Goal: Information Seeking & Learning: Learn about a topic

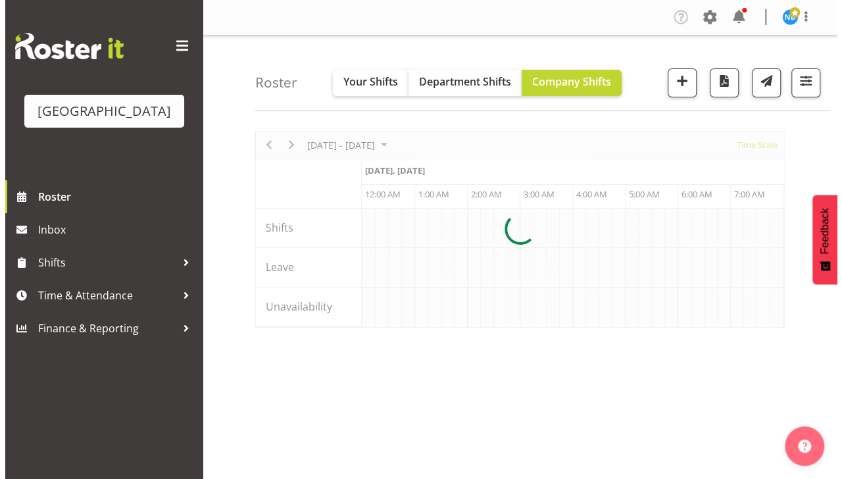
scroll to position [0, 3791]
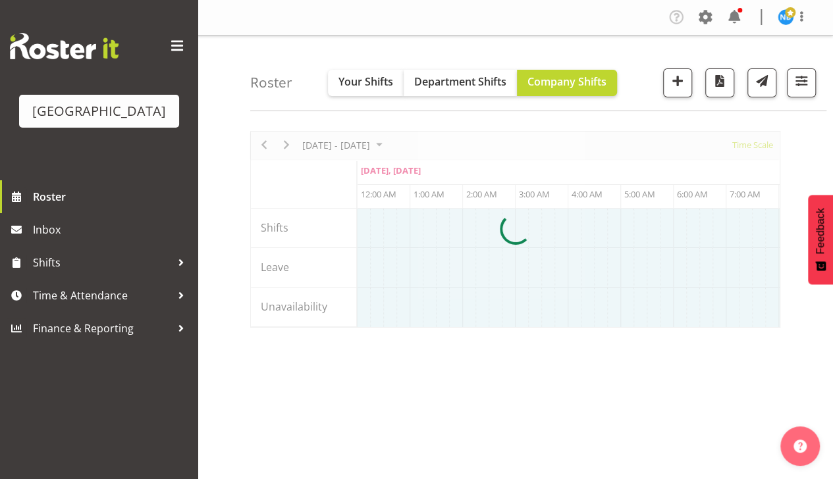
click at [749, 145] on div at bounding box center [515, 229] width 530 height 197
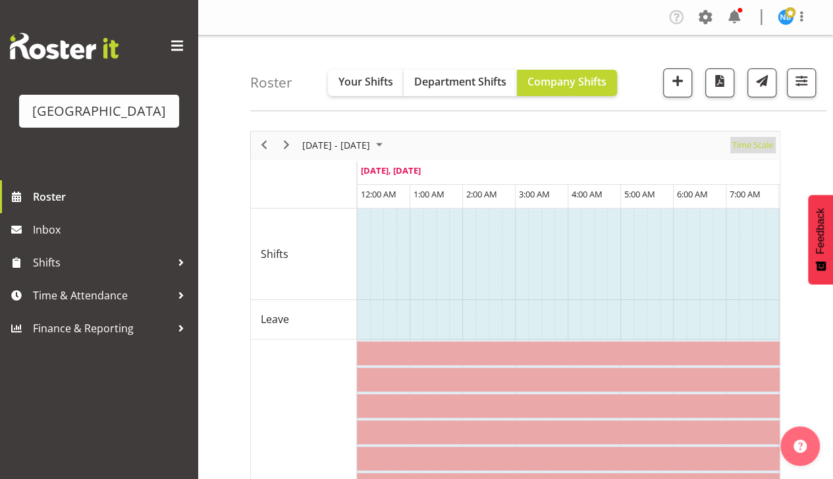
click at [745, 146] on span "Time Scale" at bounding box center [752, 145] width 43 height 16
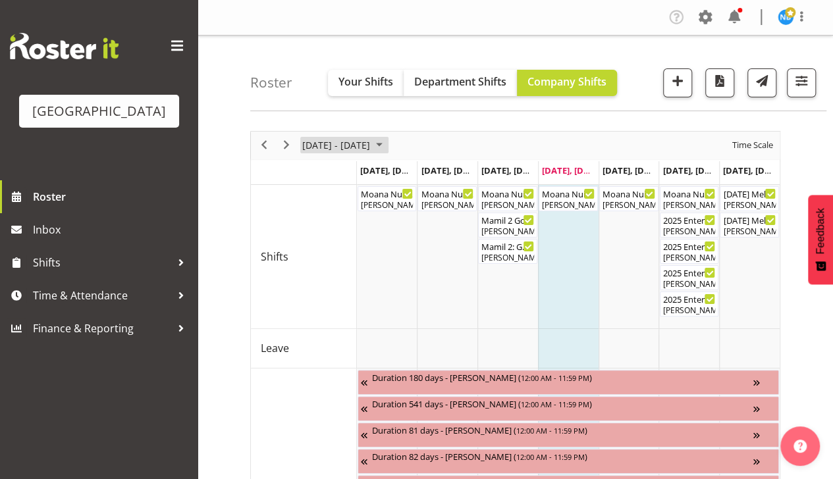
click at [387, 145] on span "October 2025" at bounding box center [379, 145] width 16 height 16
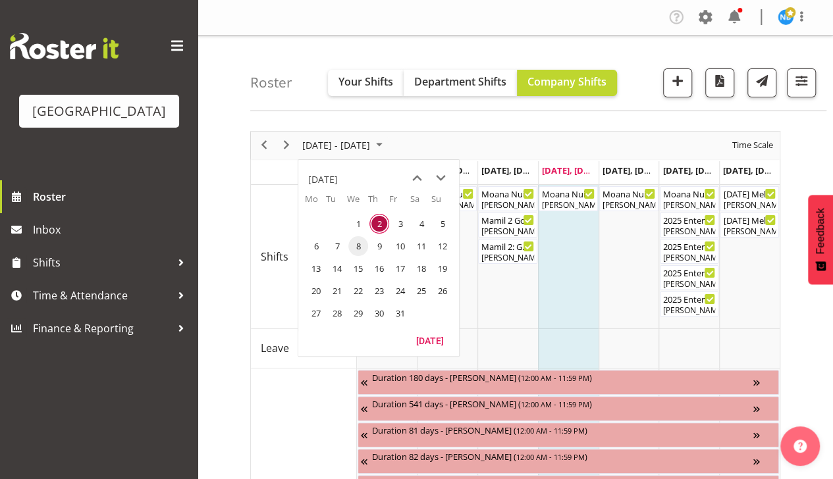
click at [356, 247] on span "8" at bounding box center [358, 246] width 20 height 20
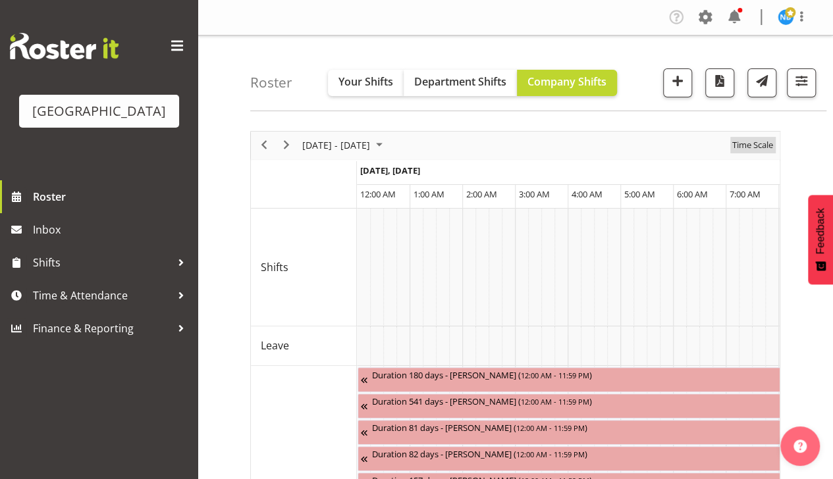
click at [758, 143] on span "Time Scale" at bounding box center [752, 145] width 43 height 16
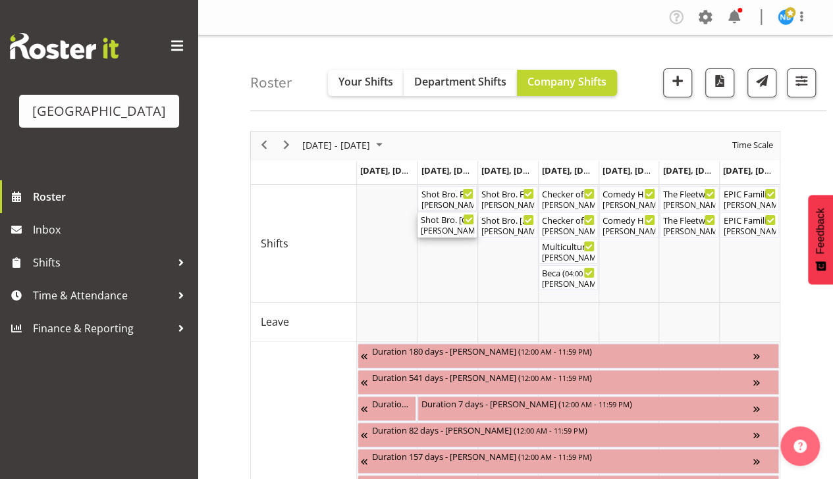
click at [451, 222] on div "Shot Bro. [GEOGRAPHIC_DATA]. (No Bar) ( 06:00 PM - 09:15 PM )" at bounding box center [447, 219] width 54 height 13
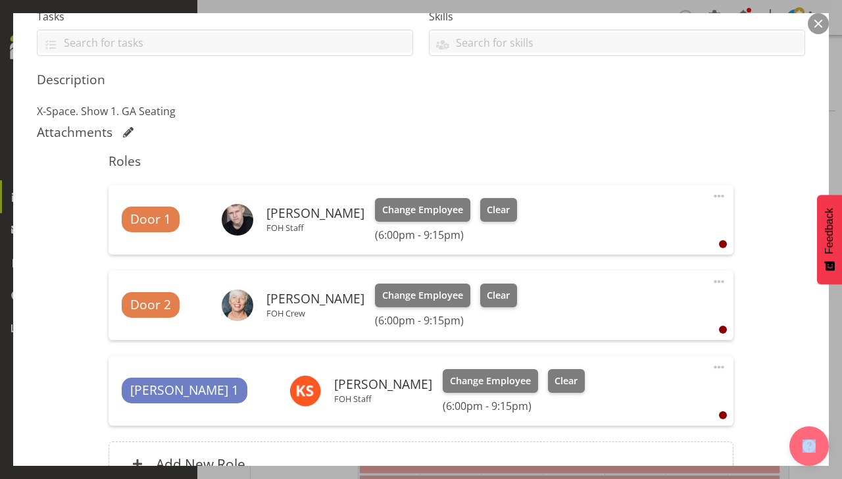
scroll to position [234, 0]
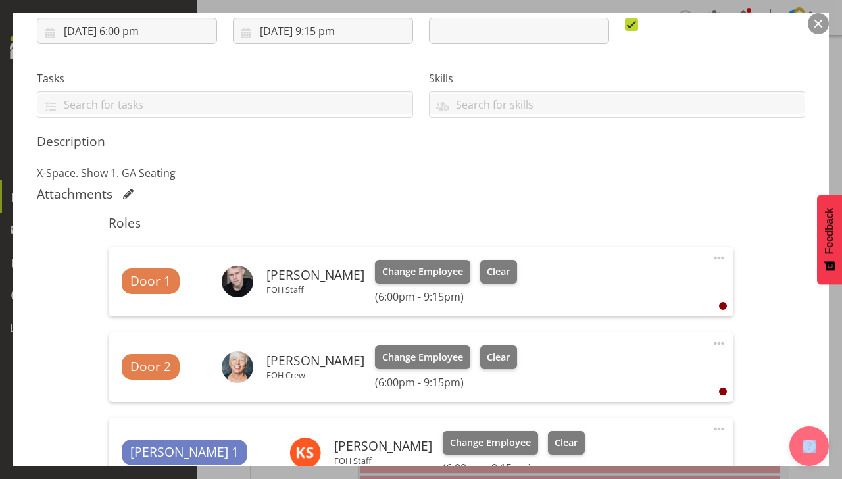
click at [818, 24] on button "button" at bounding box center [818, 23] width 21 height 21
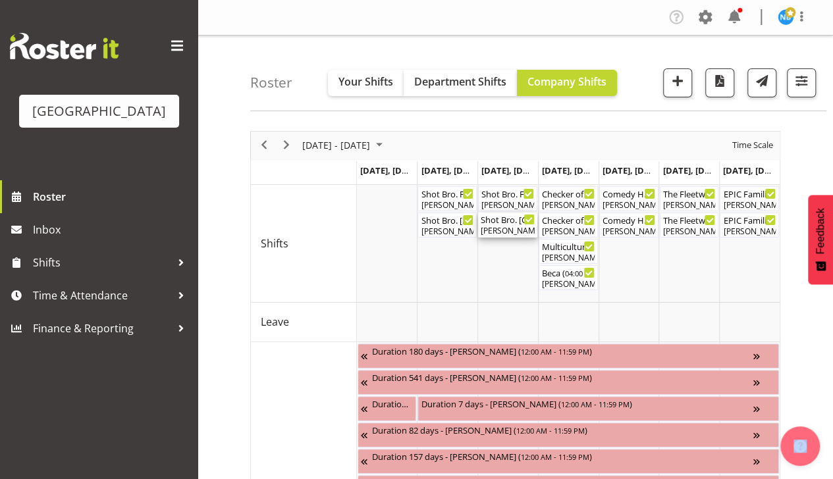
click at [510, 220] on div "Shot Bro. [GEOGRAPHIC_DATA]. (No Bar) ( 06:00 PM - 09:15 PM )" at bounding box center [507, 219] width 54 height 13
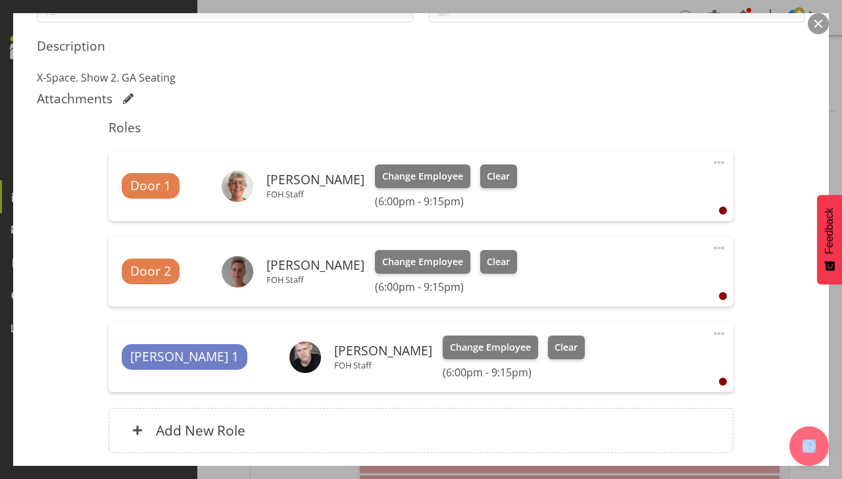
scroll to position [395, 0]
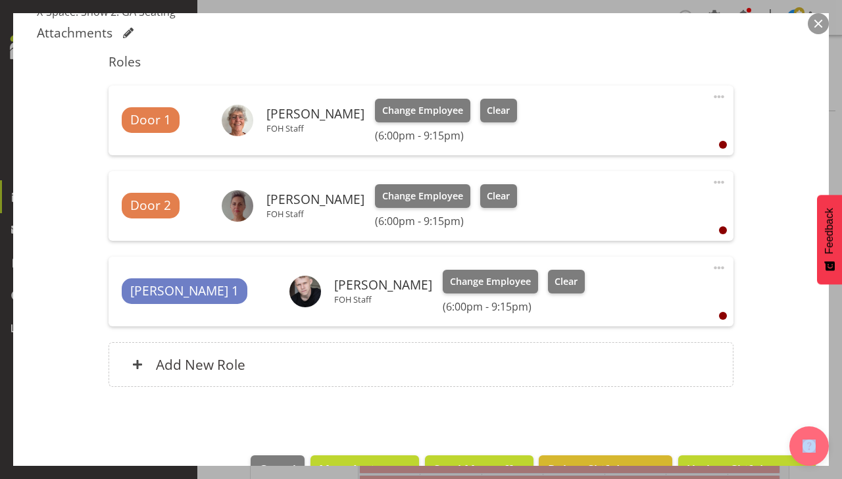
click at [819, 26] on button "button" at bounding box center [818, 23] width 21 height 21
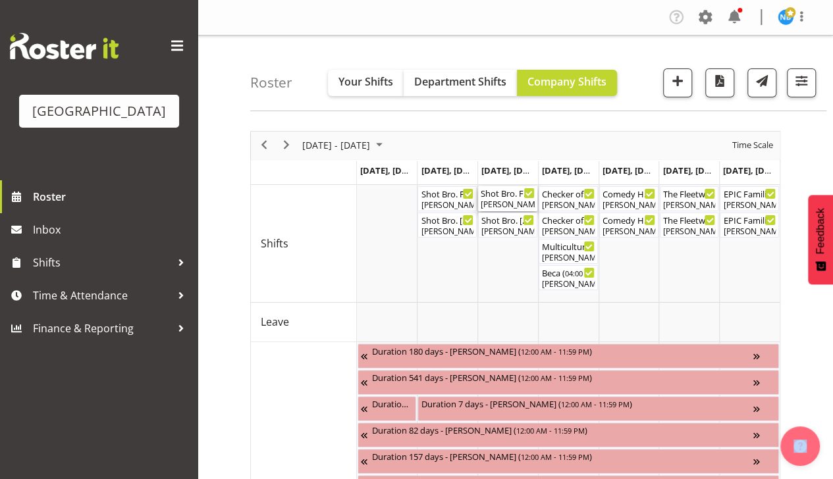
click at [498, 200] on div "[PERSON_NAME]" at bounding box center [507, 205] width 54 height 12
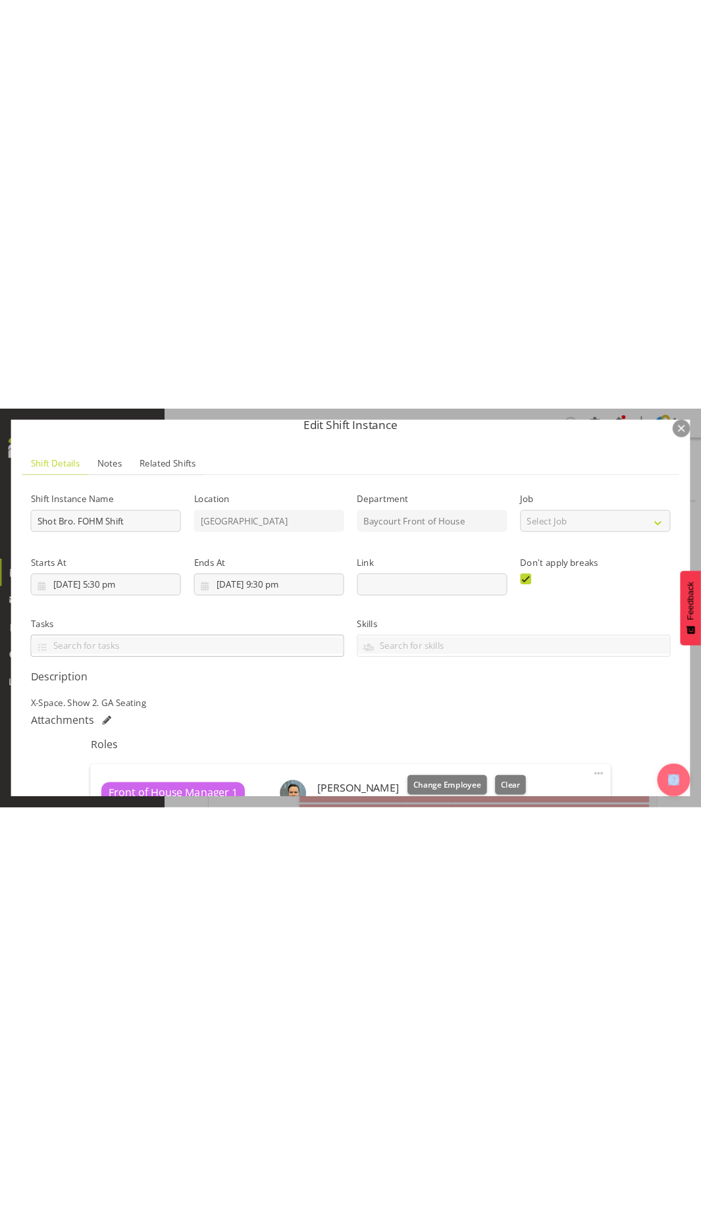
scroll to position [66, 0]
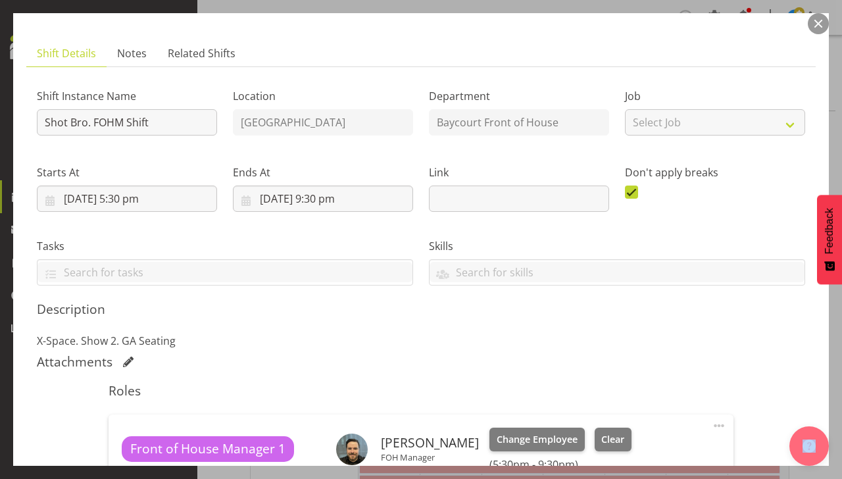
click at [817, 29] on button "button" at bounding box center [818, 23] width 21 height 21
